Goal: Task Accomplishment & Management: Manage account settings

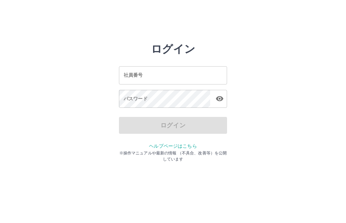
click at [159, 75] on input "社員番号" at bounding box center [173, 75] width 108 height 18
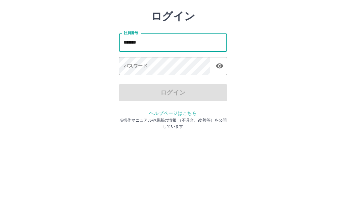
type input "*******"
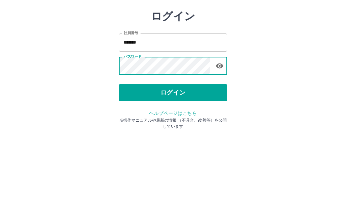
click at [174, 117] on button "ログイン" at bounding box center [173, 125] width 108 height 17
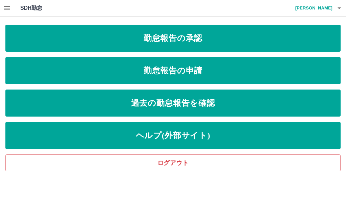
click at [185, 35] on link "勤怠報告の承認" at bounding box center [172, 38] width 335 height 27
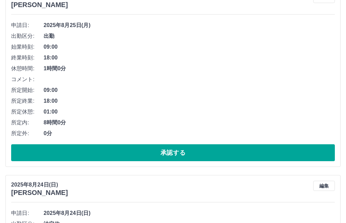
scroll to position [92, 0]
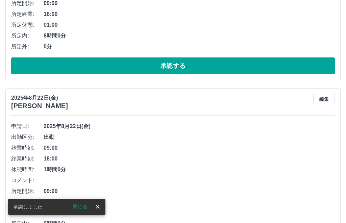
scroll to position [178, 0]
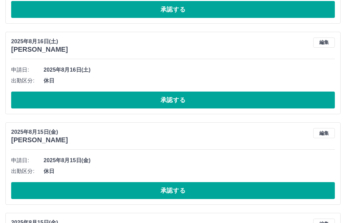
scroll to position [501, 0]
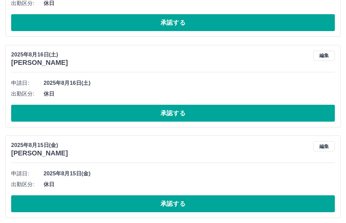
click at [177, 195] on button "承認する" at bounding box center [172, 203] width 323 height 17
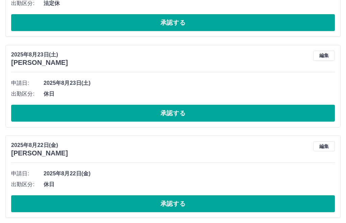
type input "********"
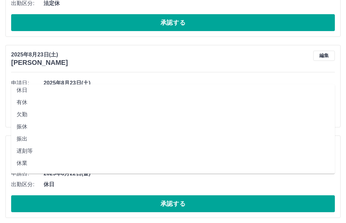
scroll to position [12, 0]
click at [25, 100] on li "有休" at bounding box center [172, 106] width 323 height 12
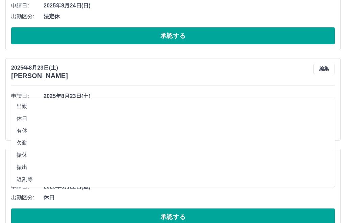
scroll to position [489, 0]
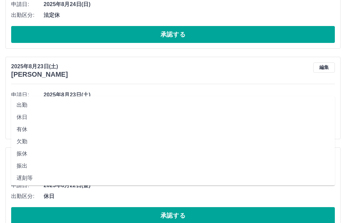
click at [24, 111] on li "休日" at bounding box center [172, 117] width 323 height 12
type input "**"
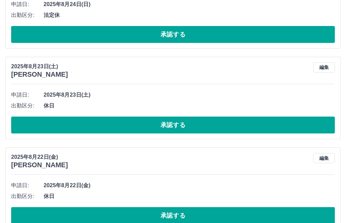
click at [175, 207] on button "承認する" at bounding box center [172, 215] width 323 height 17
click at [181, 207] on button "承認する" at bounding box center [172, 215] width 323 height 17
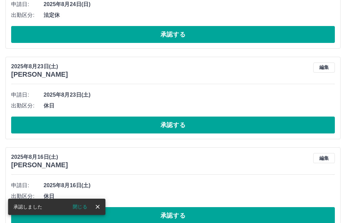
click at [175, 207] on button "承認する" at bounding box center [172, 215] width 323 height 17
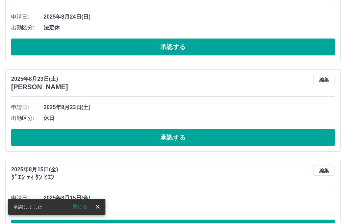
click at [321, 165] on button "編集" at bounding box center [324, 170] width 22 height 10
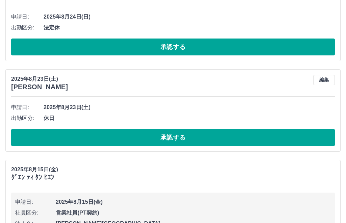
type input "********"
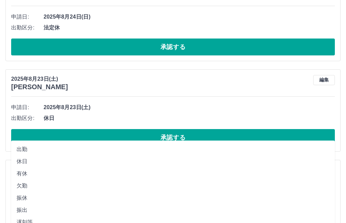
click at [24, 173] on li "有休" at bounding box center [172, 173] width 323 height 12
type input "**"
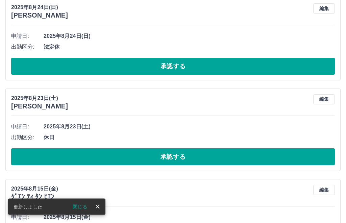
scroll to position [457, 0]
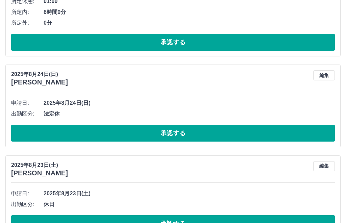
scroll to position [390, 0]
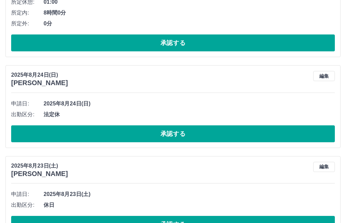
click at [175, 216] on button "承認する" at bounding box center [172, 224] width 323 height 17
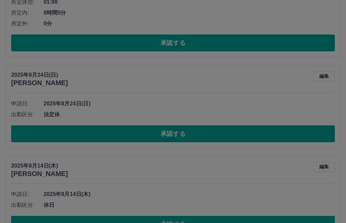
scroll to position [344, 0]
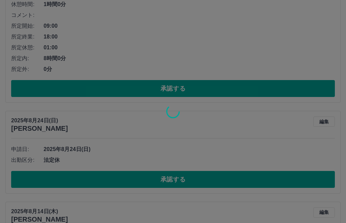
scroll to position [278, 0]
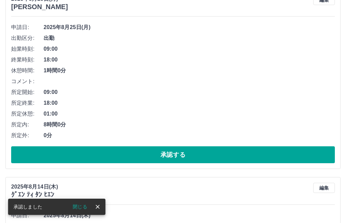
scroll to position [212, 0]
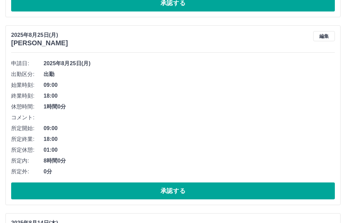
scroll to position [287, 0]
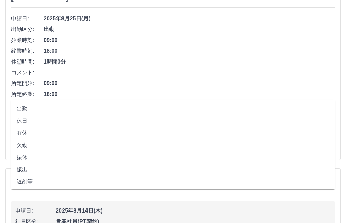
click at [22, 127] on li "有休" at bounding box center [172, 133] width 323 height 12
type input "**"
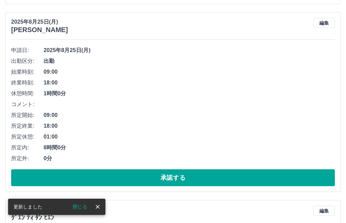
scroll to position [277, 0]
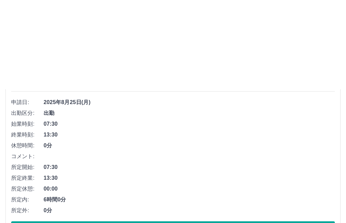
scroll to position [0, 0]
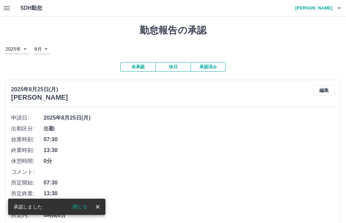
click at [211, 62] on button "承認済み" at bounding box center [207, 66] width 35 height 9
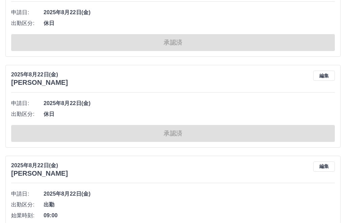
scroll to position [2462, 0]
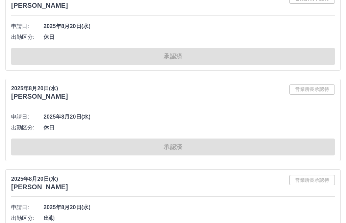
scroll to position [5866, 0]
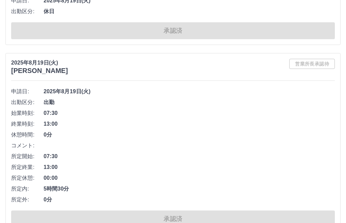
scroll to position [9334, 0]
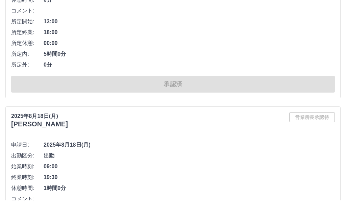
scroll to position [11302, 0]
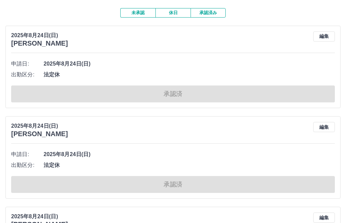
scroll to position [0, 0]
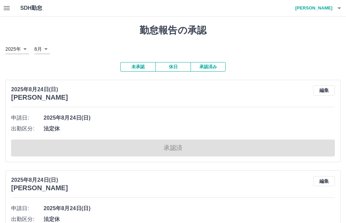
click at [138, 62] on button "未承認" at bounding box center [137, 66] width 35 height 9
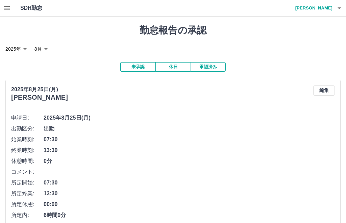
click at [334, 8] on button "button" at bounding box center [339, 8] width 14 height 16
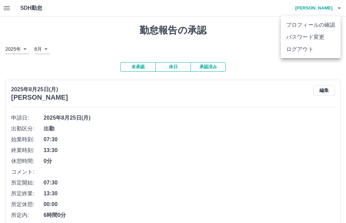
click at [298, 51] on li "ログアウト" at bounding box center [310, 49] width 60 height 12
